Goal: Information Seeking & Learning: Learn about a topic

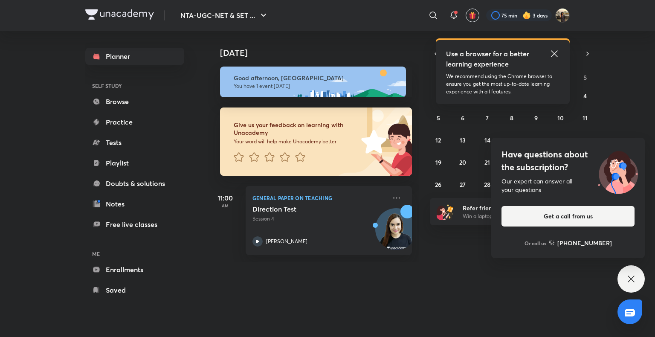
click at [633, 279] on icon at bounding box center [631, 279] width 10 height 10
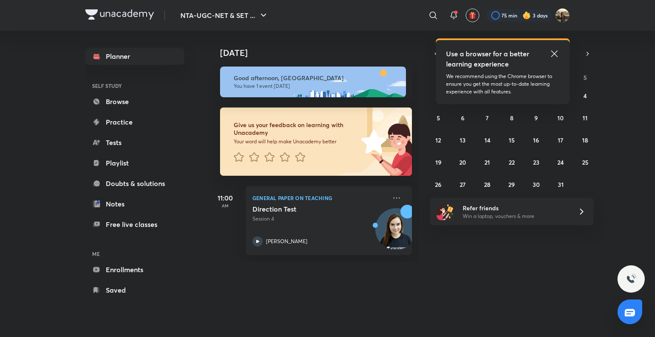
click at [554, 54] on icon at bounding box center [554, 53] width 6 height 6
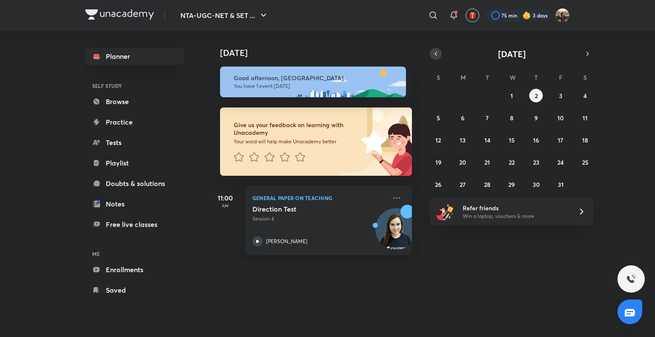
click at [440, 50] on button "button" at bounding box center [436, 54] width 12 height 12
click at [492, 188] on button "30" at bounding box center [488, 184] width 14 height 14
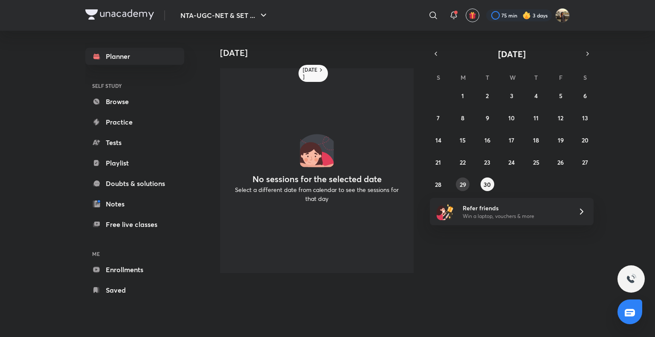
click at [464, 185] on abbr "29" at bounding box center [463, 184] width 6 height 8
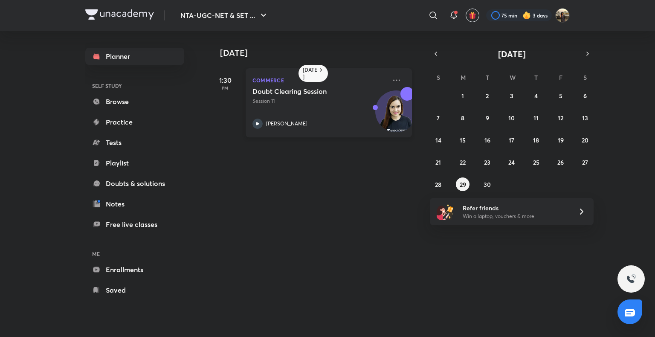
click at [296, 108] on div "Doubt Clearing Session Session 11 [PERSON_NAME]" at bounding box center [319, 108] width 134 height 42
